Goal: Transaction & Acquisition: Download file/media

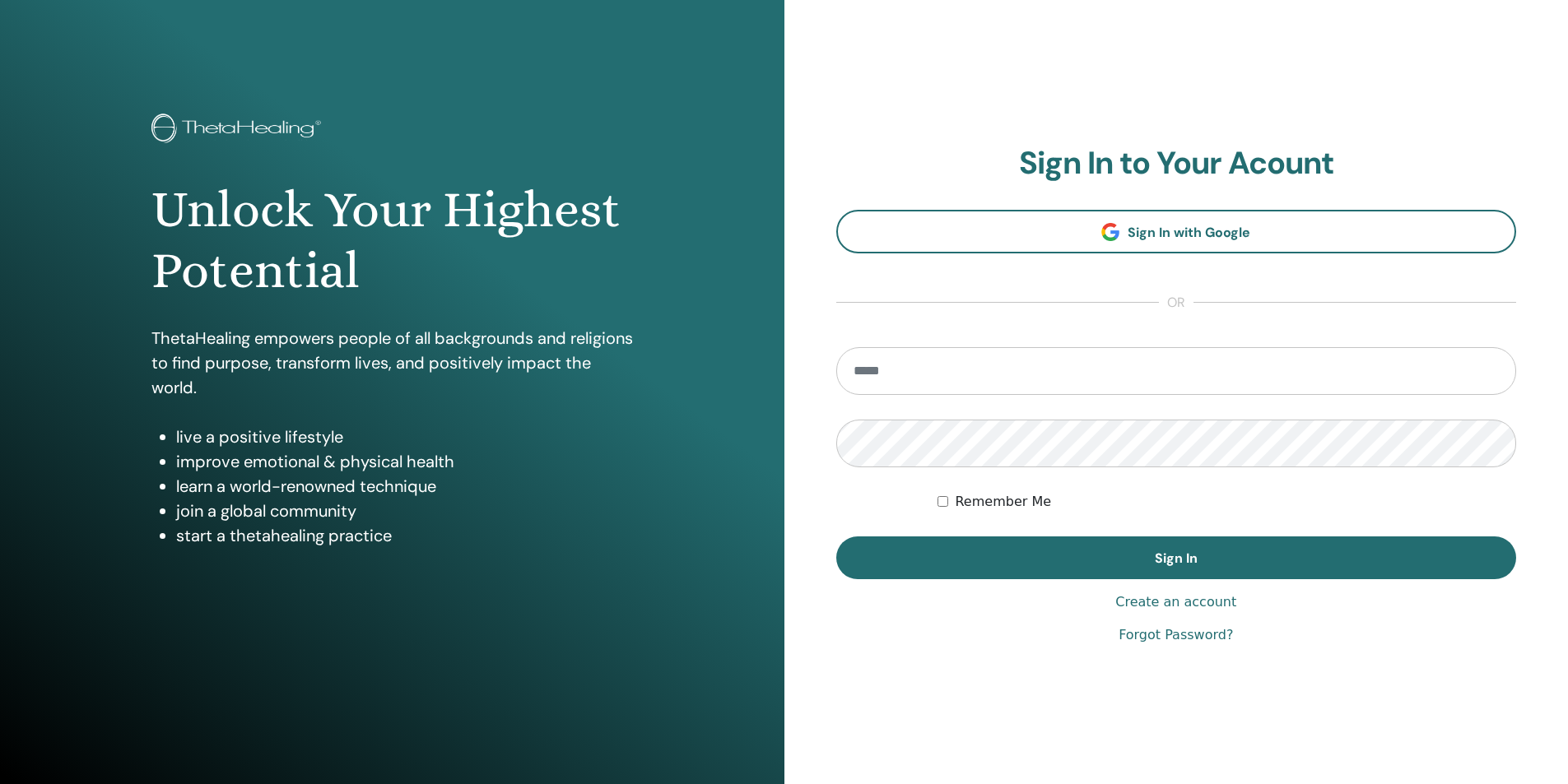
click at [898, 373] on input "email" at bounding box center [1176, 371] width 681 height 48
type input "**********"
click at [836, 536] on button "Sign In" at bounding box center [1176, 557] width 681 height 42
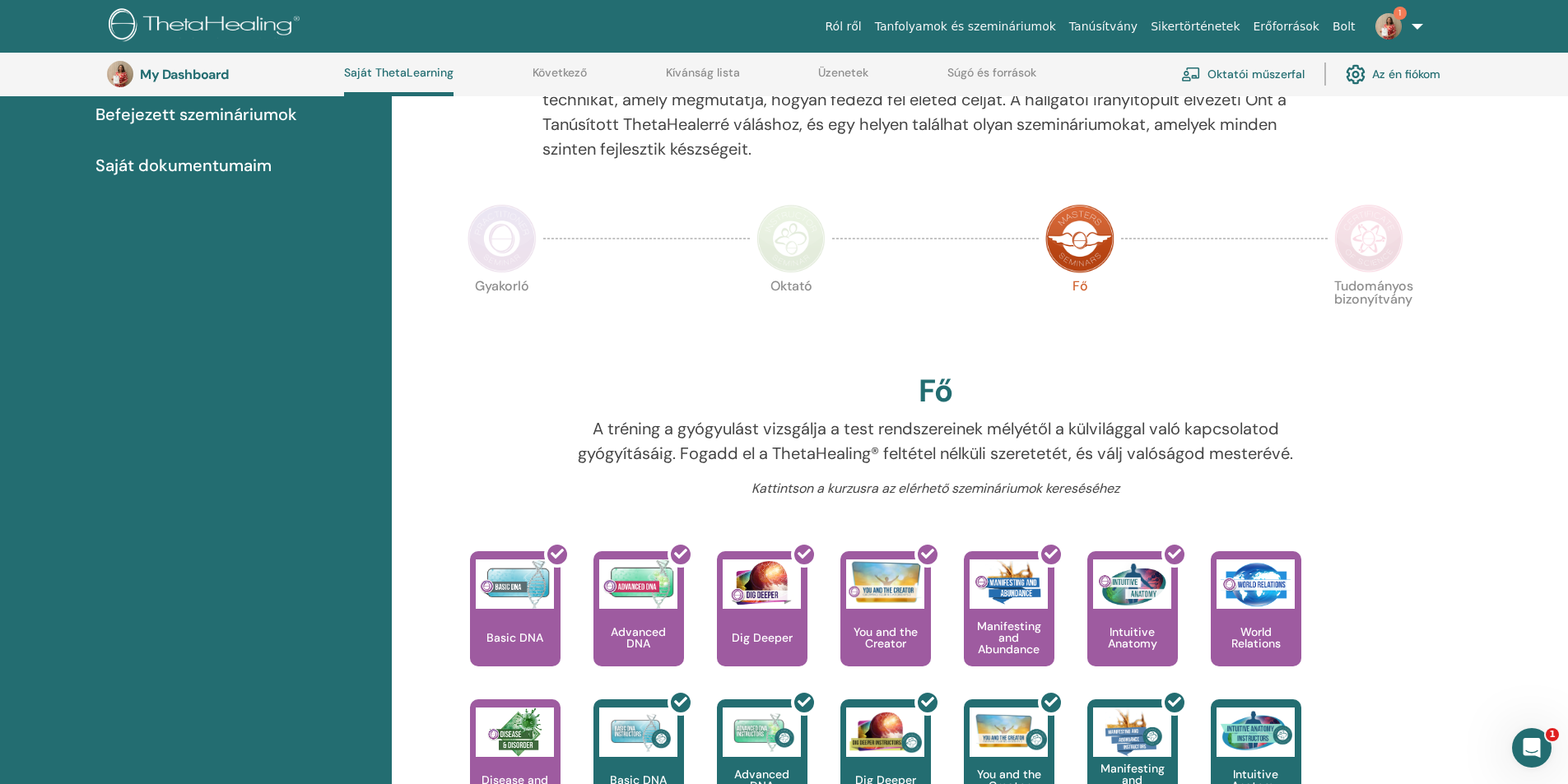
scroll to position [207, 0]
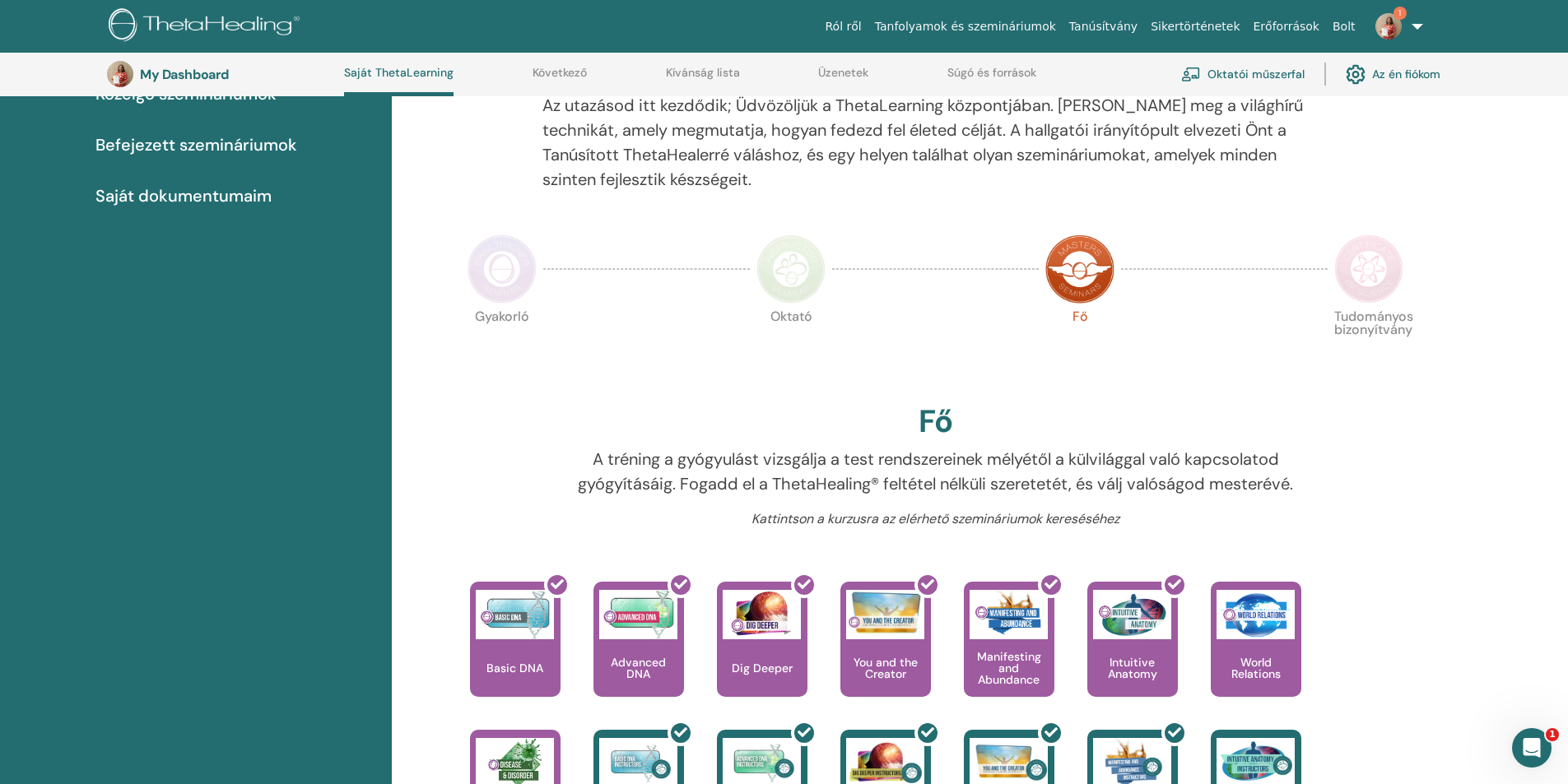
click at [1375, 257] on img at bounding box center [1368, 268] width 69 height 69
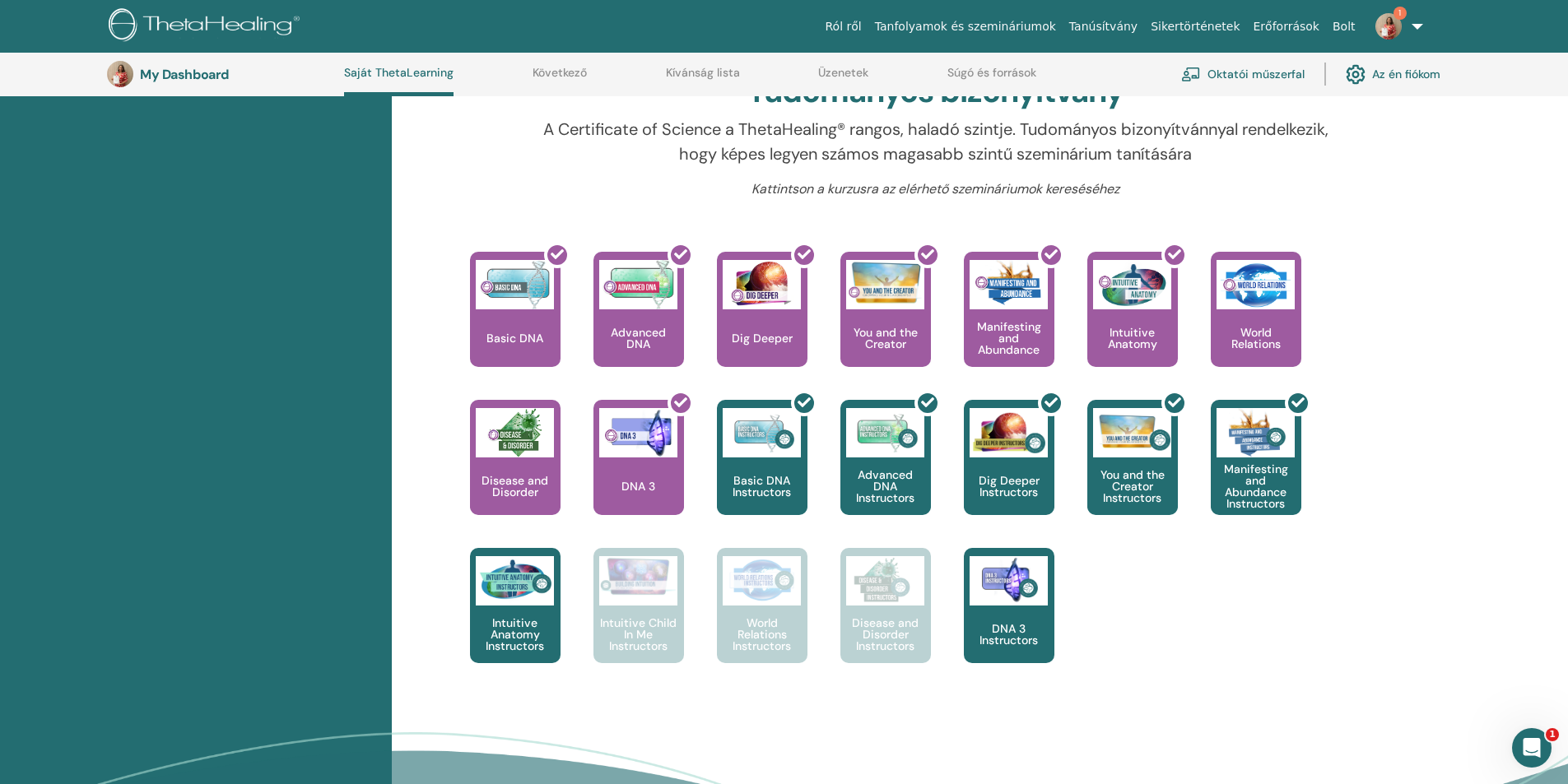
scroll to position [126, 0]
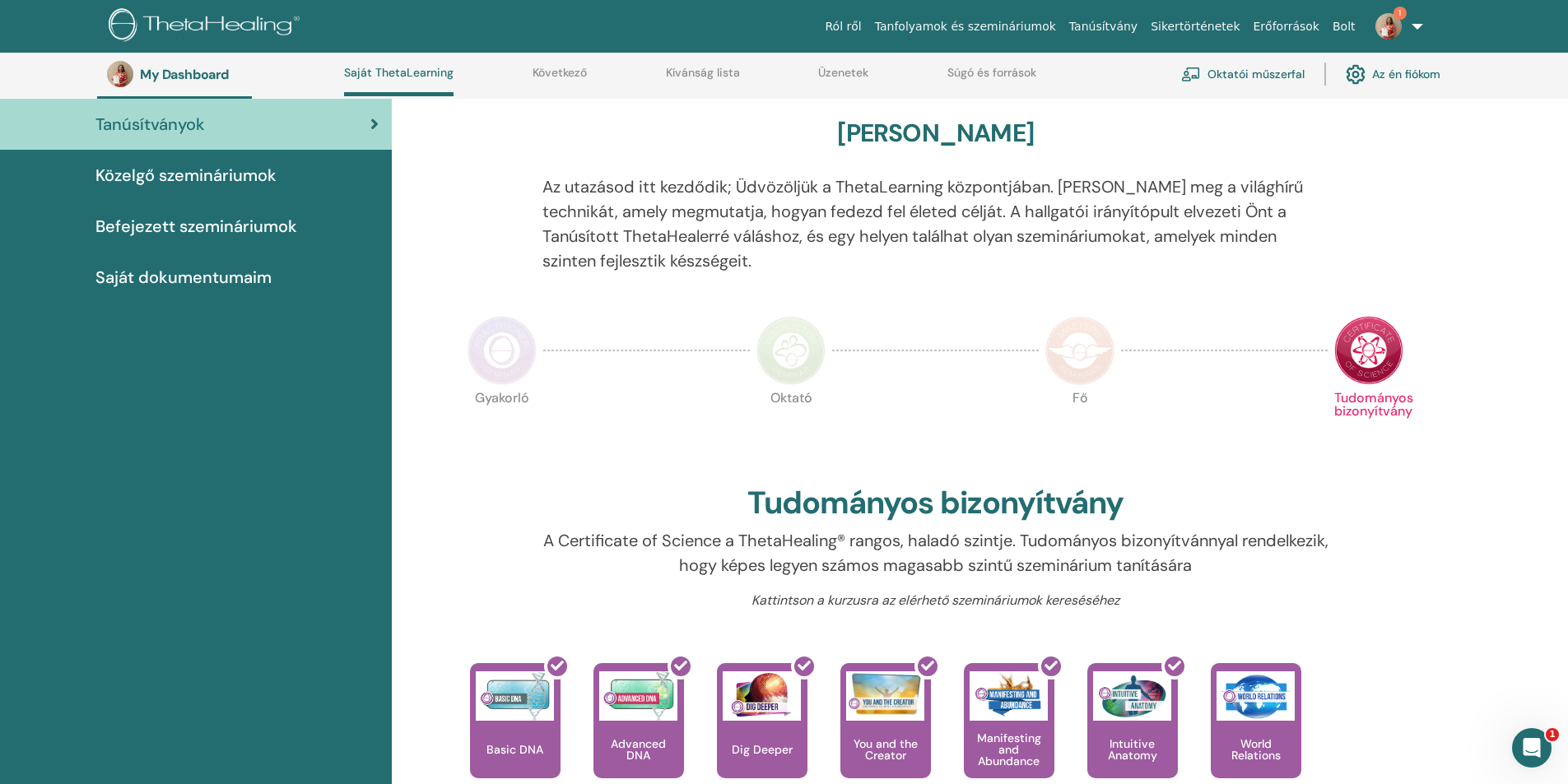
click at [800, 346] on img at bounding box center [790, 350] width 69 height 69
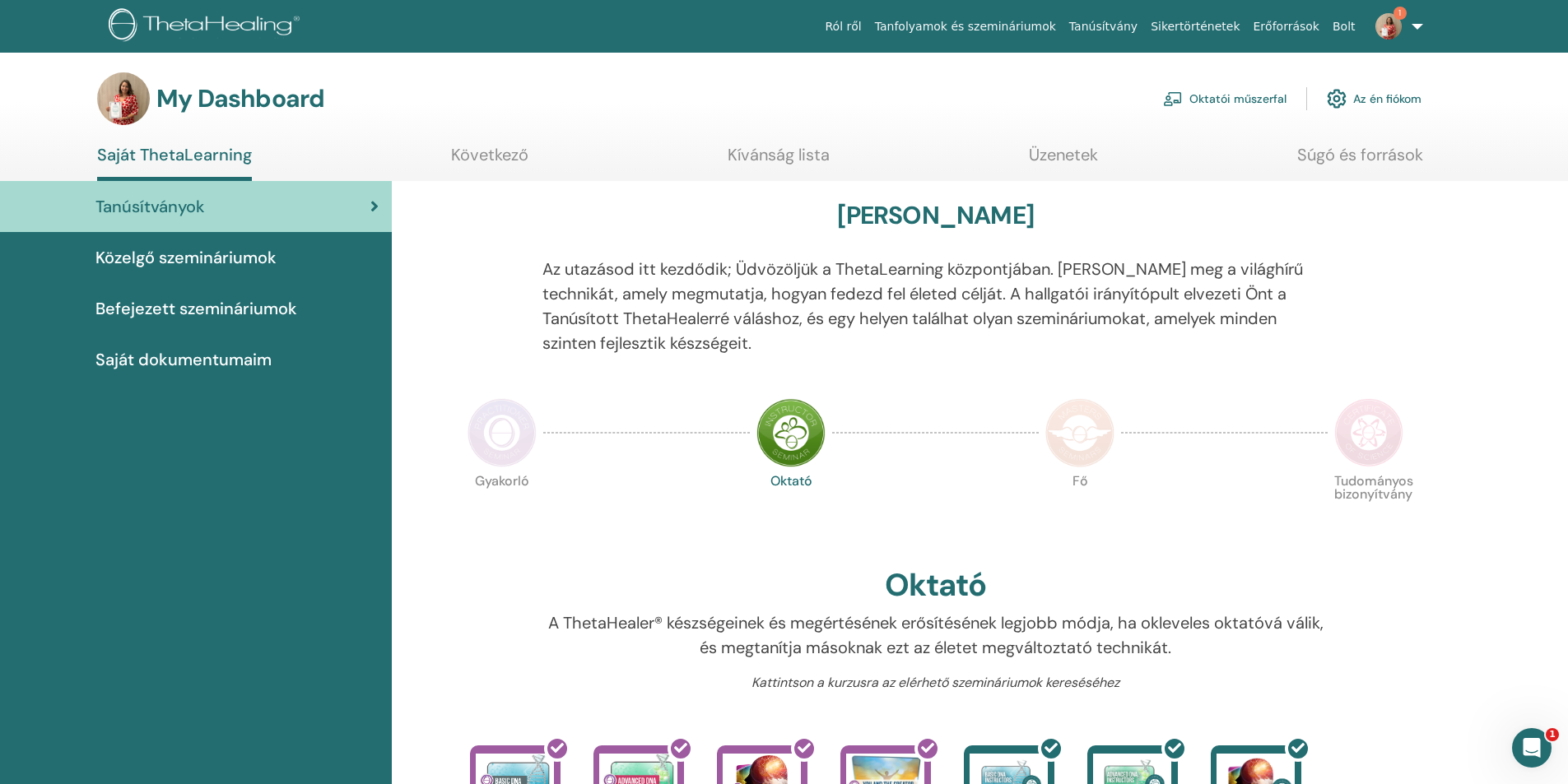
click at [218, 303] on span "Befejezett szemináriumok" at bounding box center [196, 309] width 202 height 24
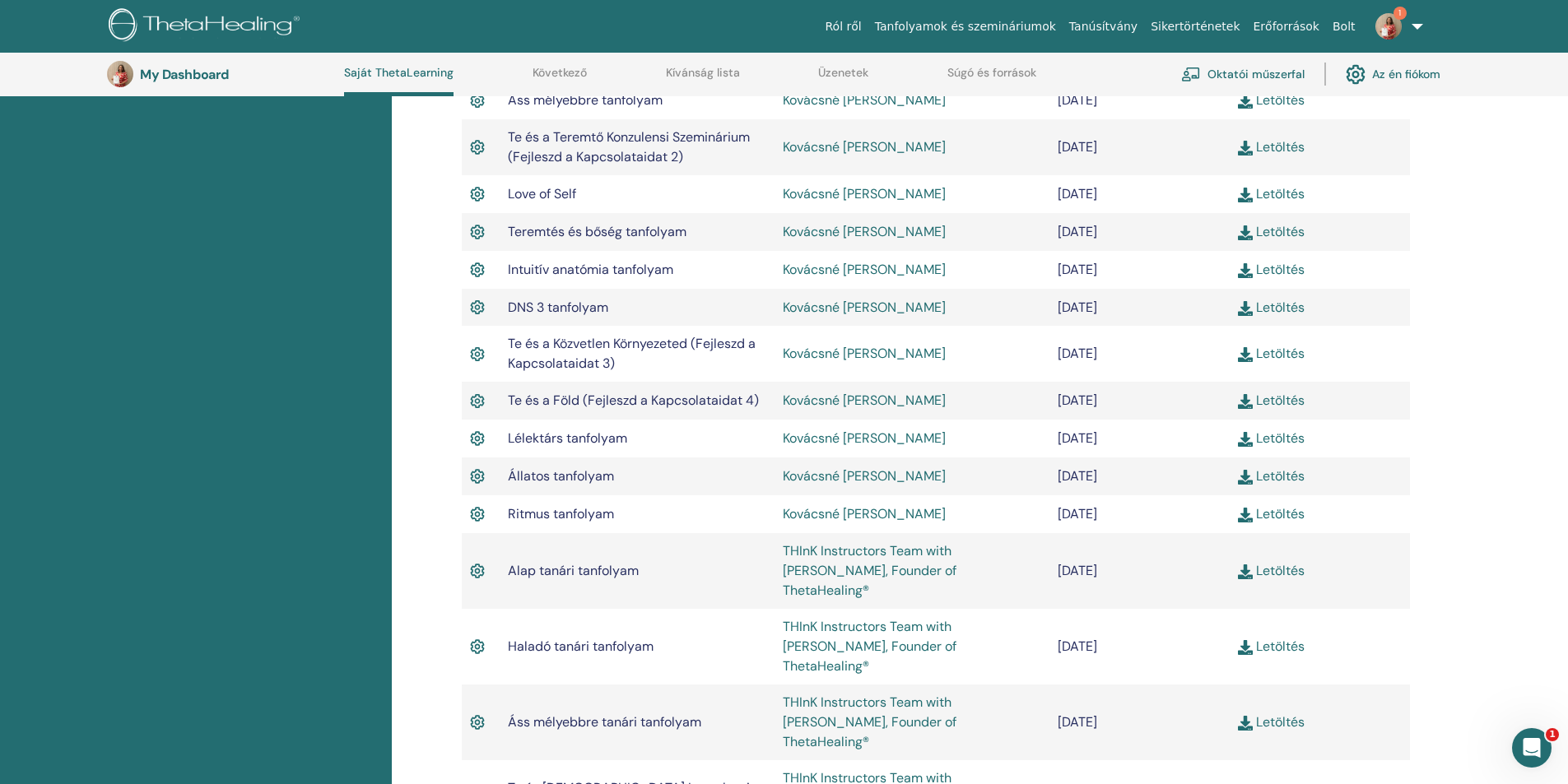
scroll to position [1112, 0]
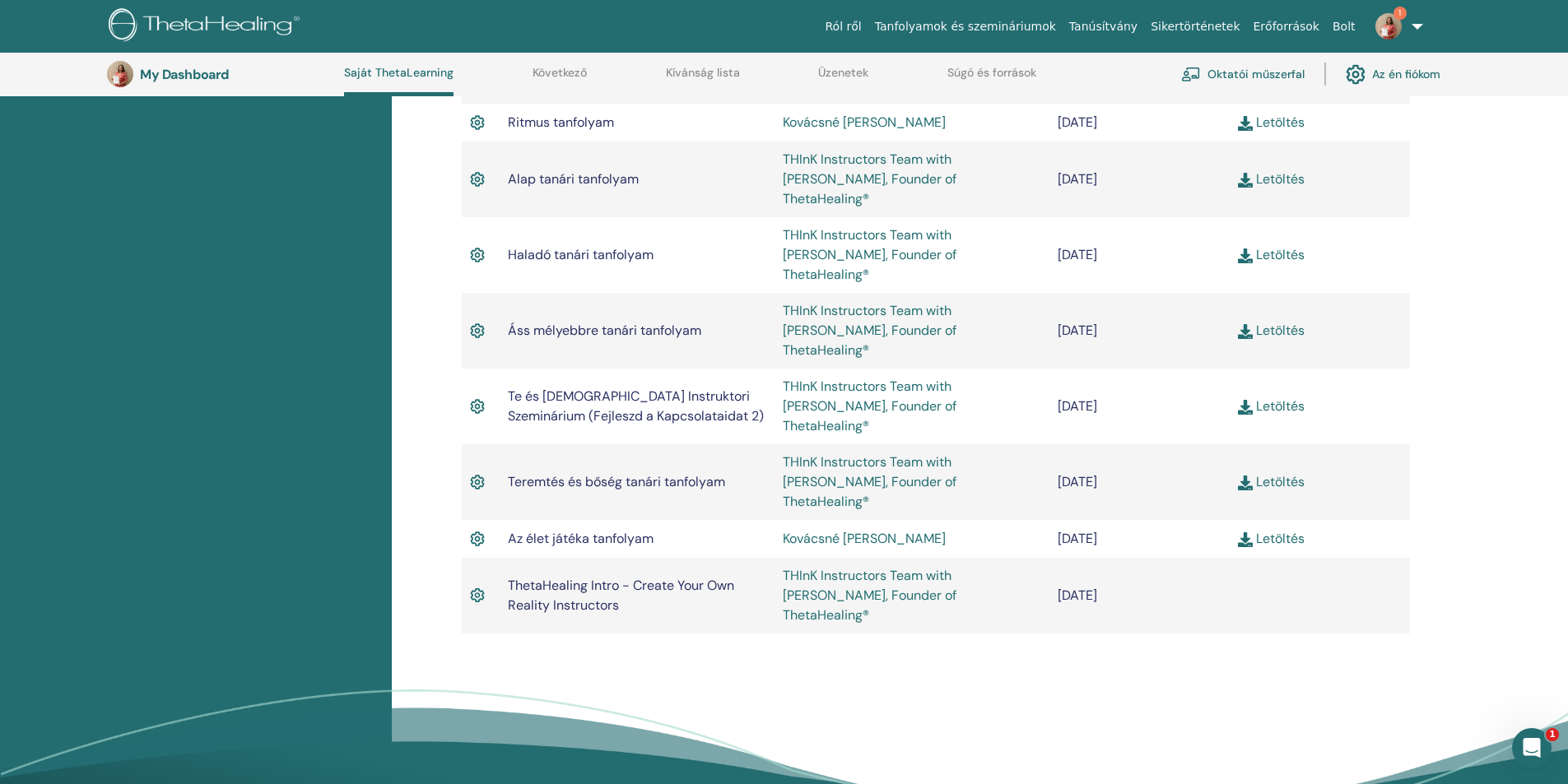
click at [1282, 473] on link "Letöltés" at bounding box center [1270, 482] width 67 height 17
click at [1393, 20] on img at bounding box center [1388, 26] width 26 height 26
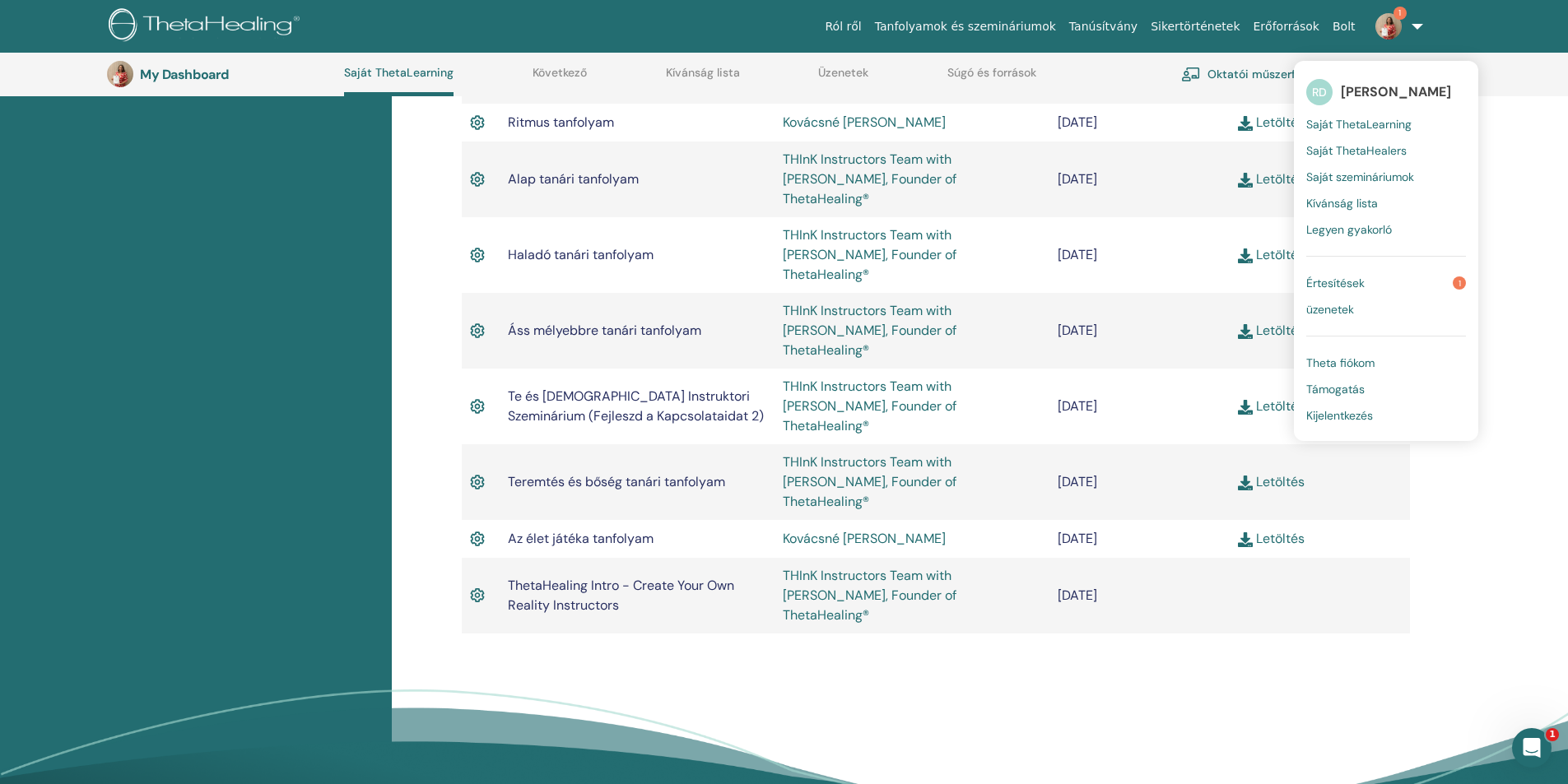
click at [1364, 284] on span "Értesítések" at bounding box center [1335, 283] width 58 height 15
